Goal: Use online tool/utility: Utilize a website feature to perform a specific function

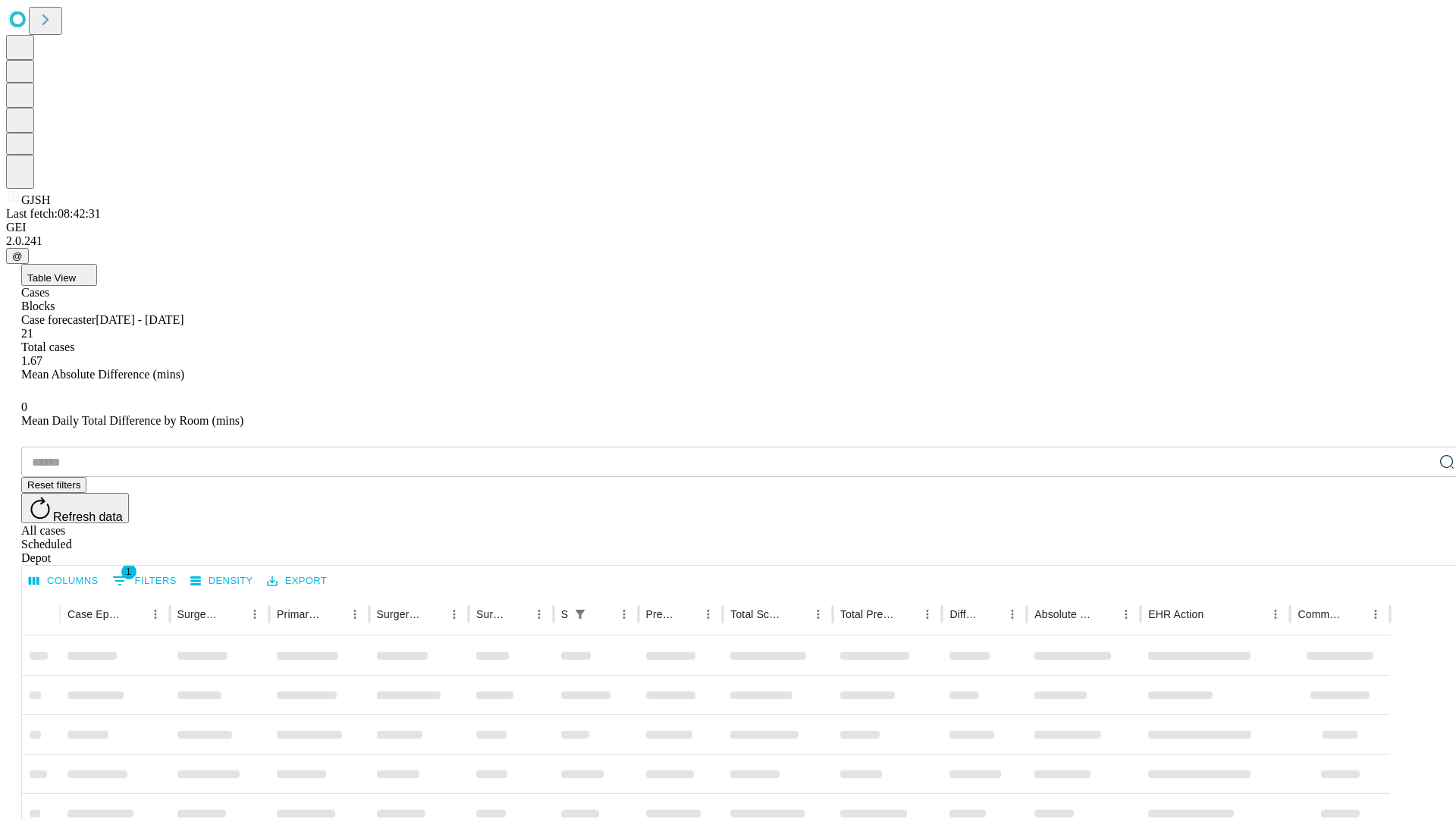
click at [76, 272] on span "Table View" at bounding box center [51, 278] width 48 height 11
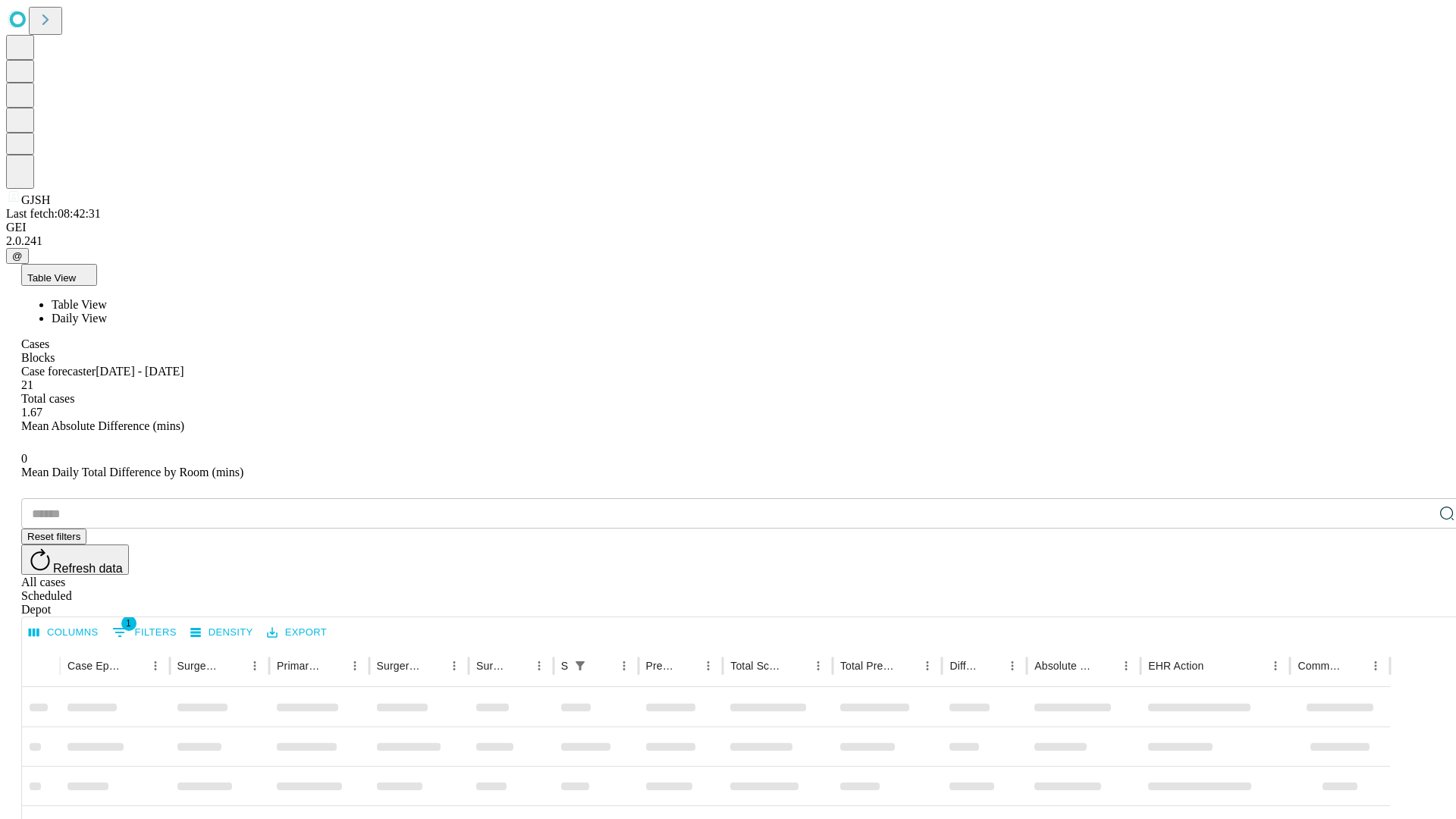
click at [107, 312] on span "Daily View" at bounding box center [79, 318] width 56 height 13
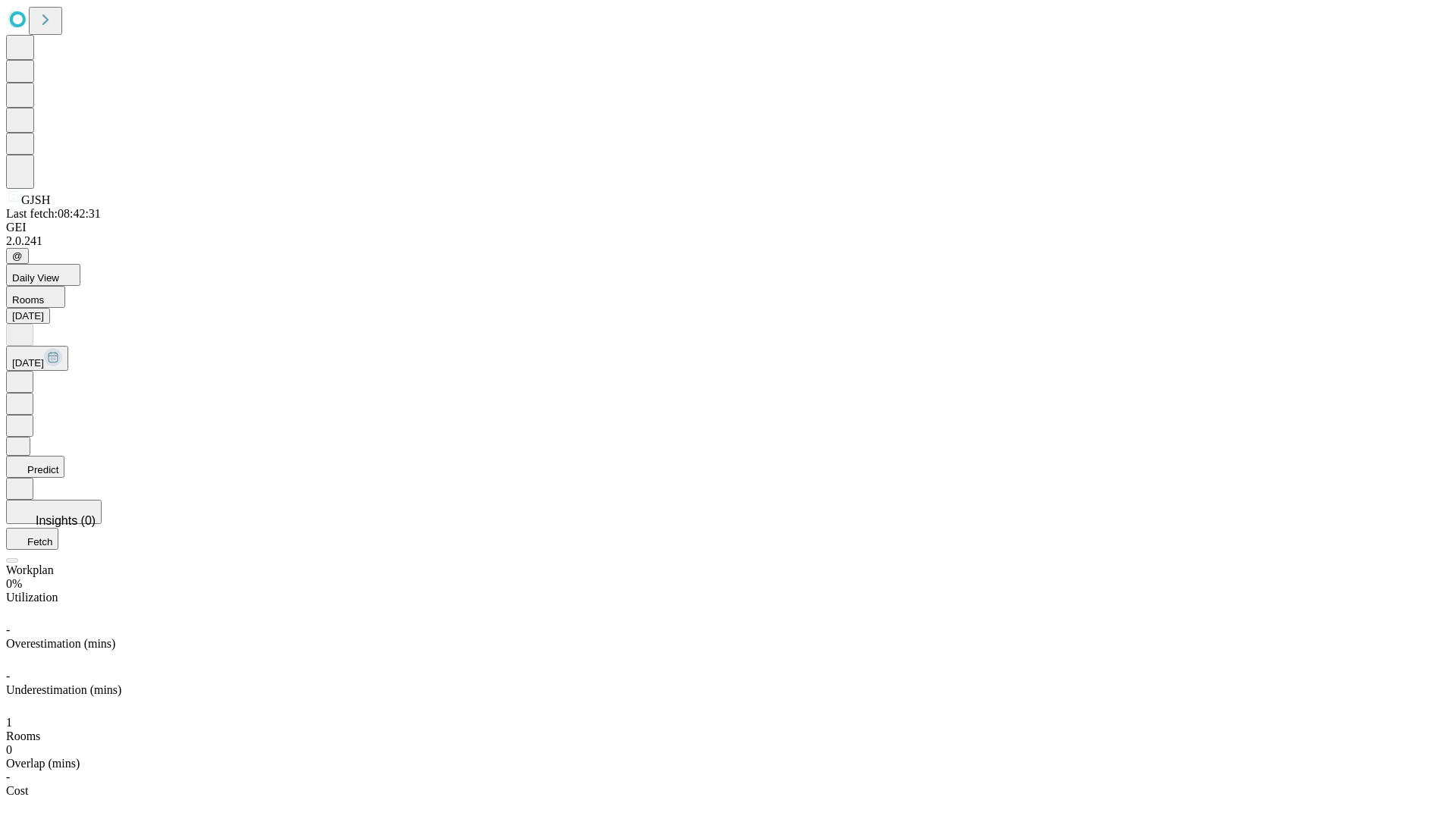
click at [65, 456] on button "Predict" at bounding box center [34, 466] width 58 height 22
